Goal: Communication & Community: Answer question/provide support

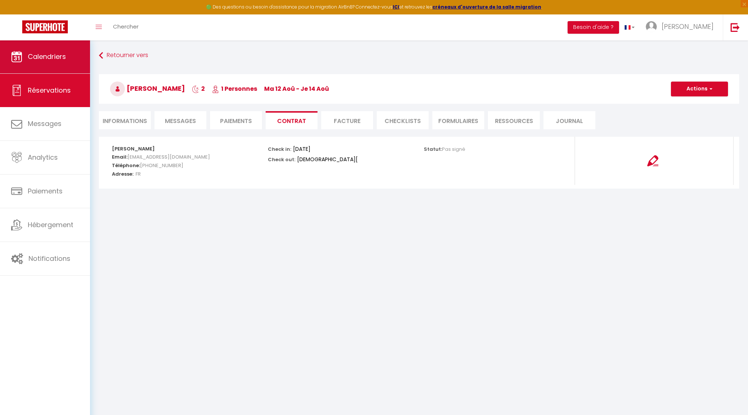
click at [48, 56] on span "Calendriers" at bounding box center [47, 56] width 38 height 9
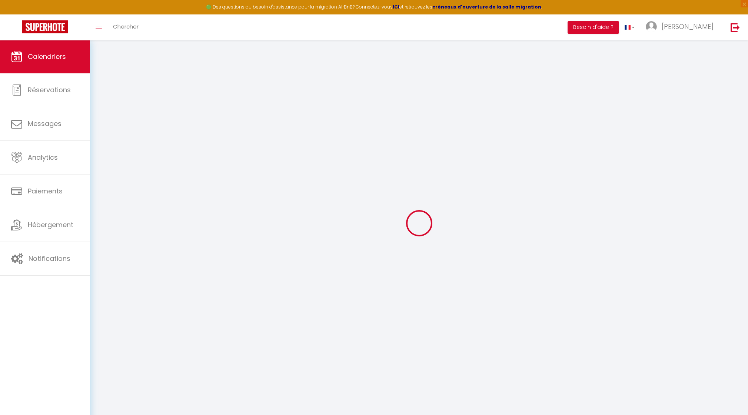
select select
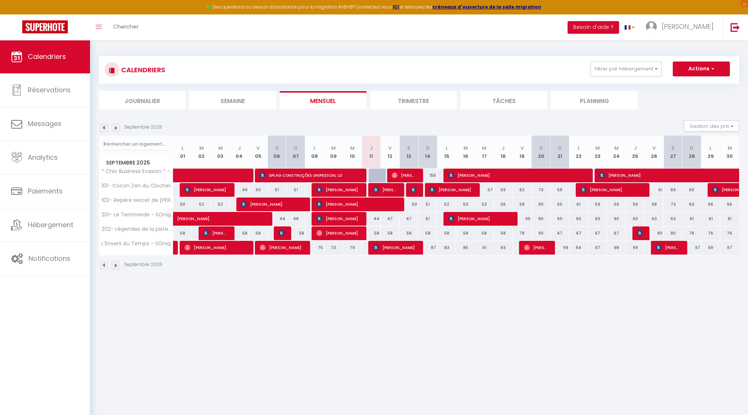
click at [388, 190] on span "[PERSON_NAME]" at bounding box center [385, 190] width 25 height 14
select select "OK"
select select "KO"
select select "0"
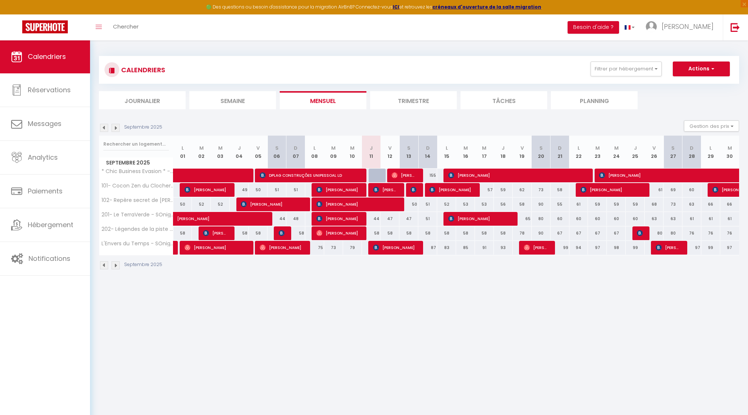
select select "1"
select select
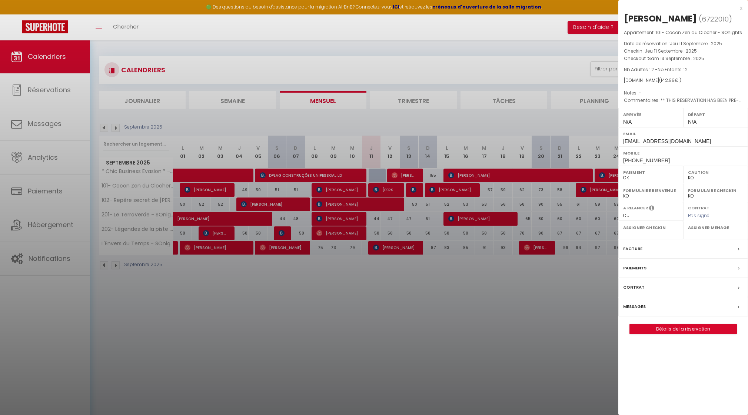
select select "24218"
click at [669, 326] on link "Détails de la réservation" at bounding box center [683, 329] width 107 height 10
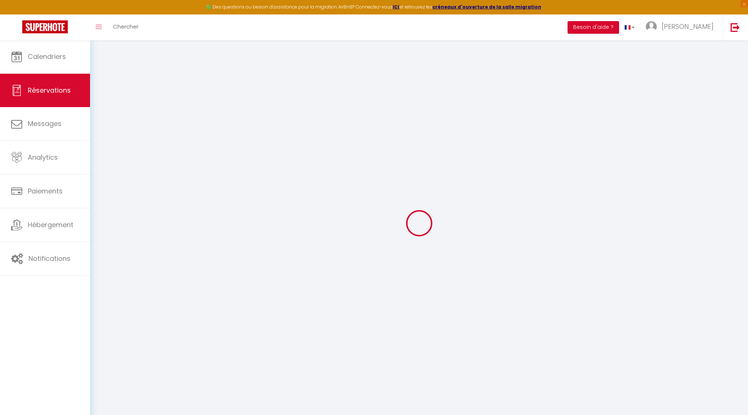
select select
checkbox input "false"
type textarea "** THIS RESERVATION HAS BEEN PRE-PAID ** BOOKING NOTE : Payment charge is EUR 2…"
select select
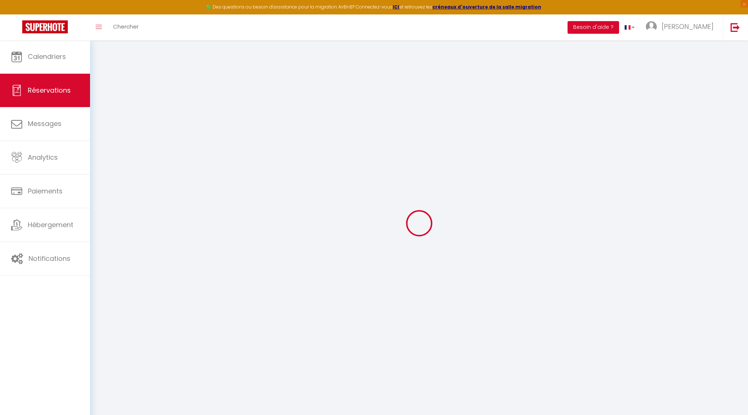
select select
checkbox input "false"
type input "42"
type input "3.23"
select select
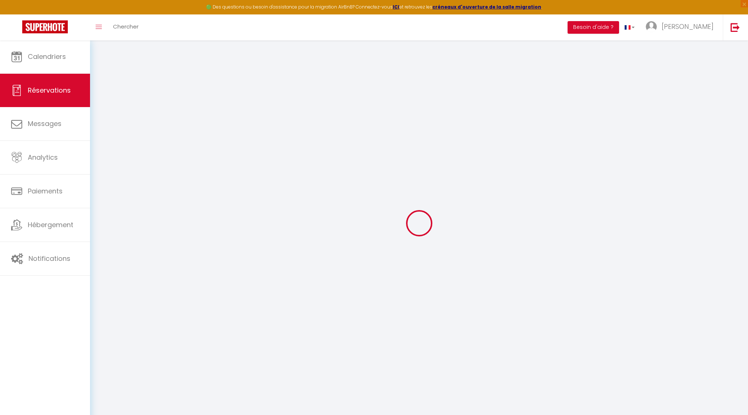
select select
checkbox input "false"
select select
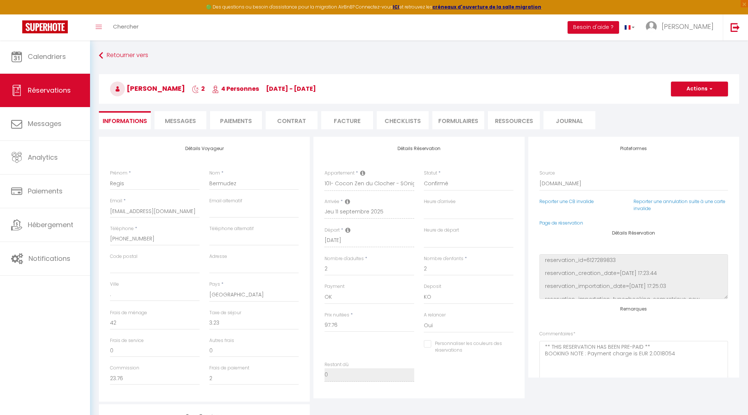
click at [177, 116] on li "Messages" at bounding box center [180, 120] width 52 height 18
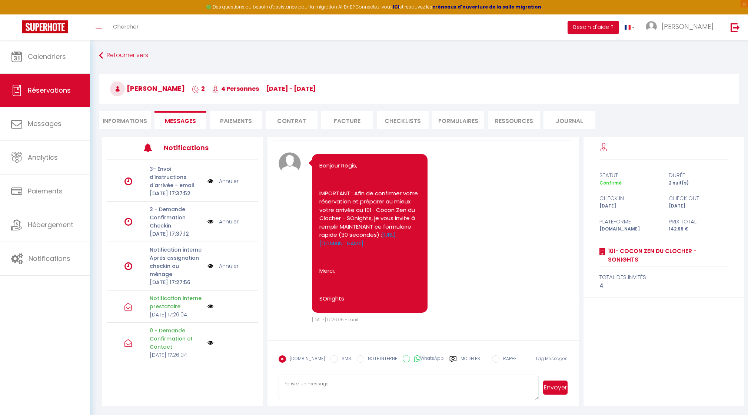
scroll to position [40, 0]
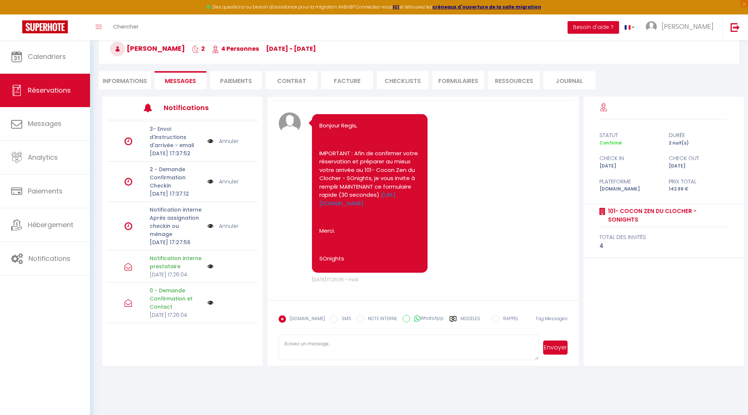
click at [336, 341] on textarea at bounding box center [408, 347] width 260 height 26
click at [392, 350] on textarea "Pour information, j'ai vu que vous serez 4 personnes dont 2 enfants de 15 et 5 …" at bounding box center [408, 347] width 260 height 26
click at [473, 350] on textarea "Pour information, j'ai vu que vous serez 4 personnes dont 2 enfants de 15 et 5 …" at bounding box center [408, 347] width 260 height 26
type textarea "Pour information, j'ai vu que vous serez 4 personnes dont 2 enfants de 15 et 5 …"
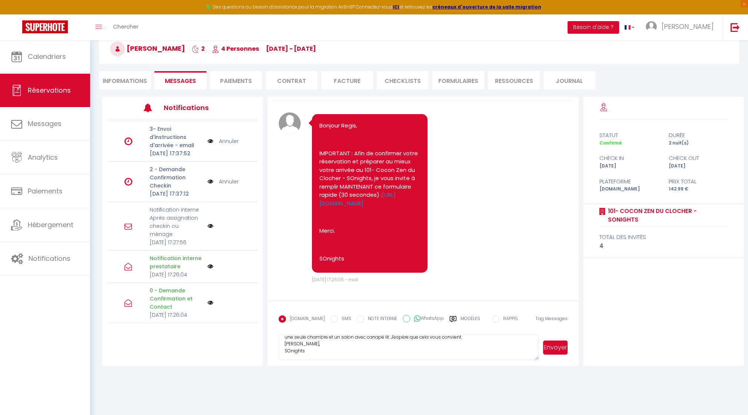
click at [553, 348] on button "Envoyer" at bounding box center [555, 347] width 24 height 14
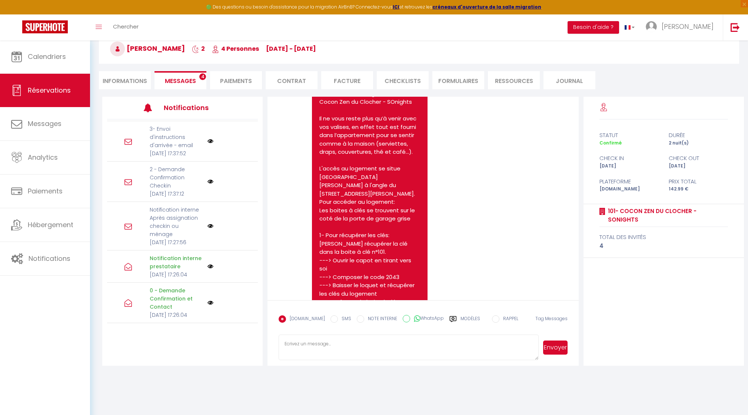
scroll to position [784, 0]
